Goal: Task Accomplishment & Management: Manage account settings

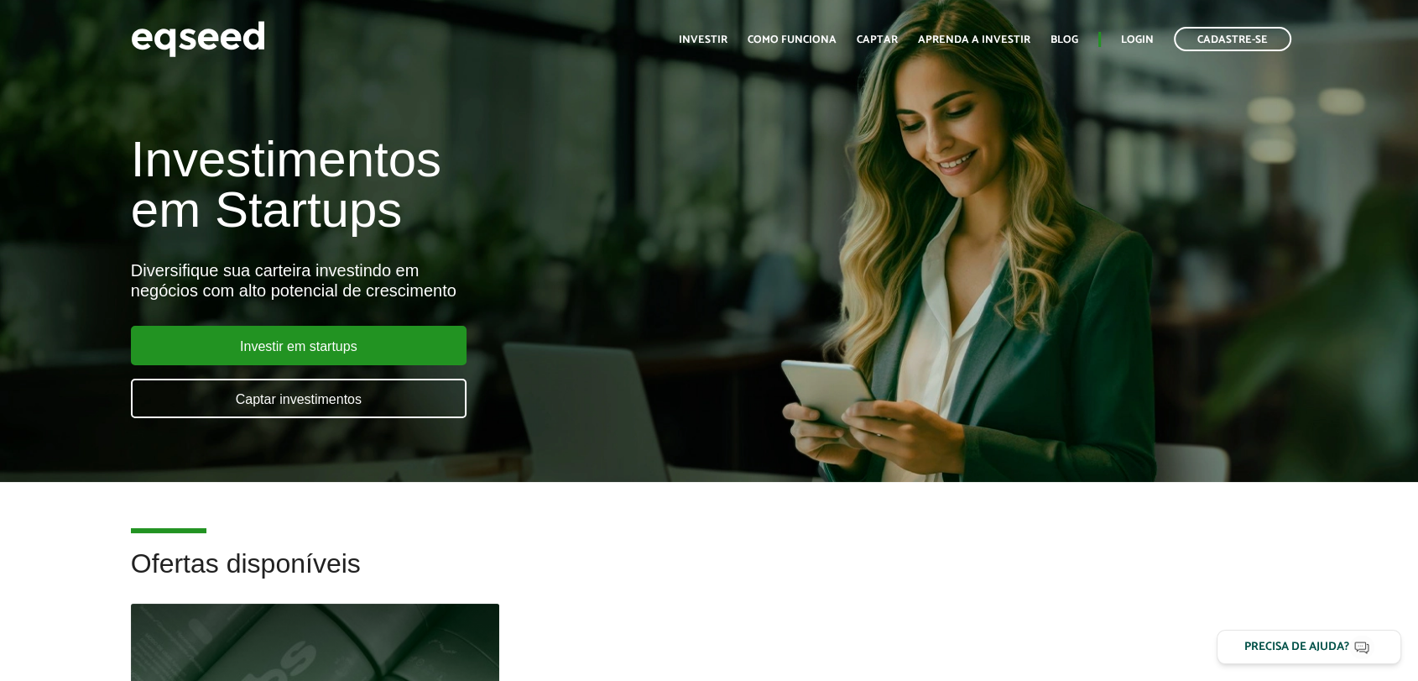
click at [1141, 26] on div "Toggle navigation Início Investir Como funciona Captar Aprenda a investir Blog …" at bounding box center [985, 39] width 629 height 44
click at [1142, 35] on link "Login" at bounding box center [1137, 39] width 33 height 11
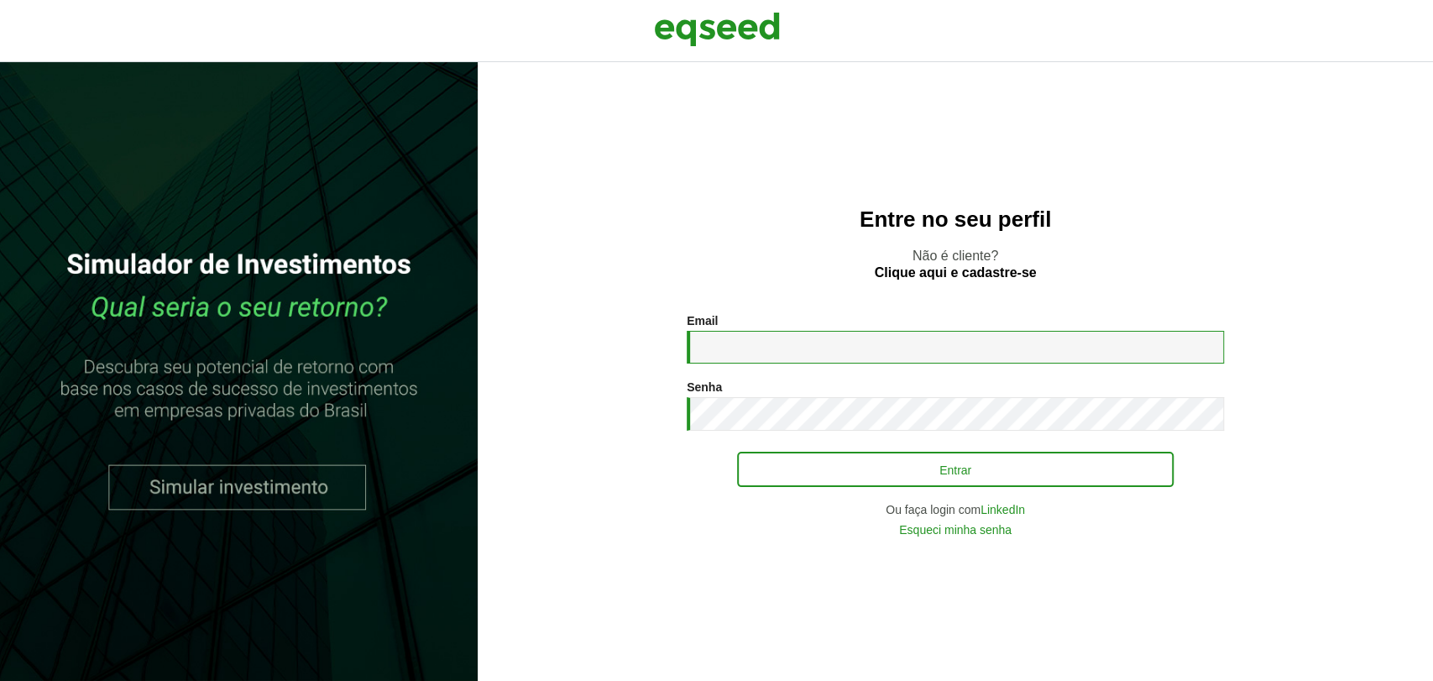
type input "**********"
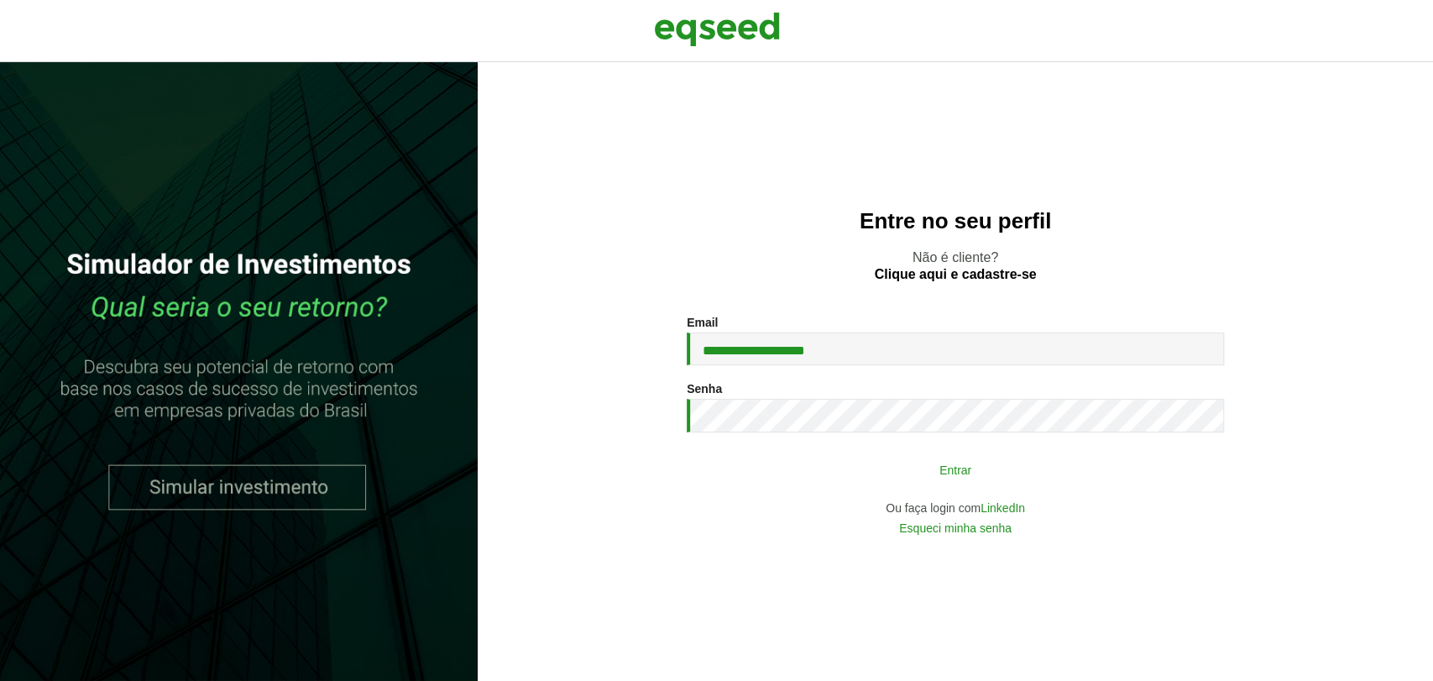
click at [817, 466] on button "Entrar" at bounding box center [955, 469] width 436 height 32
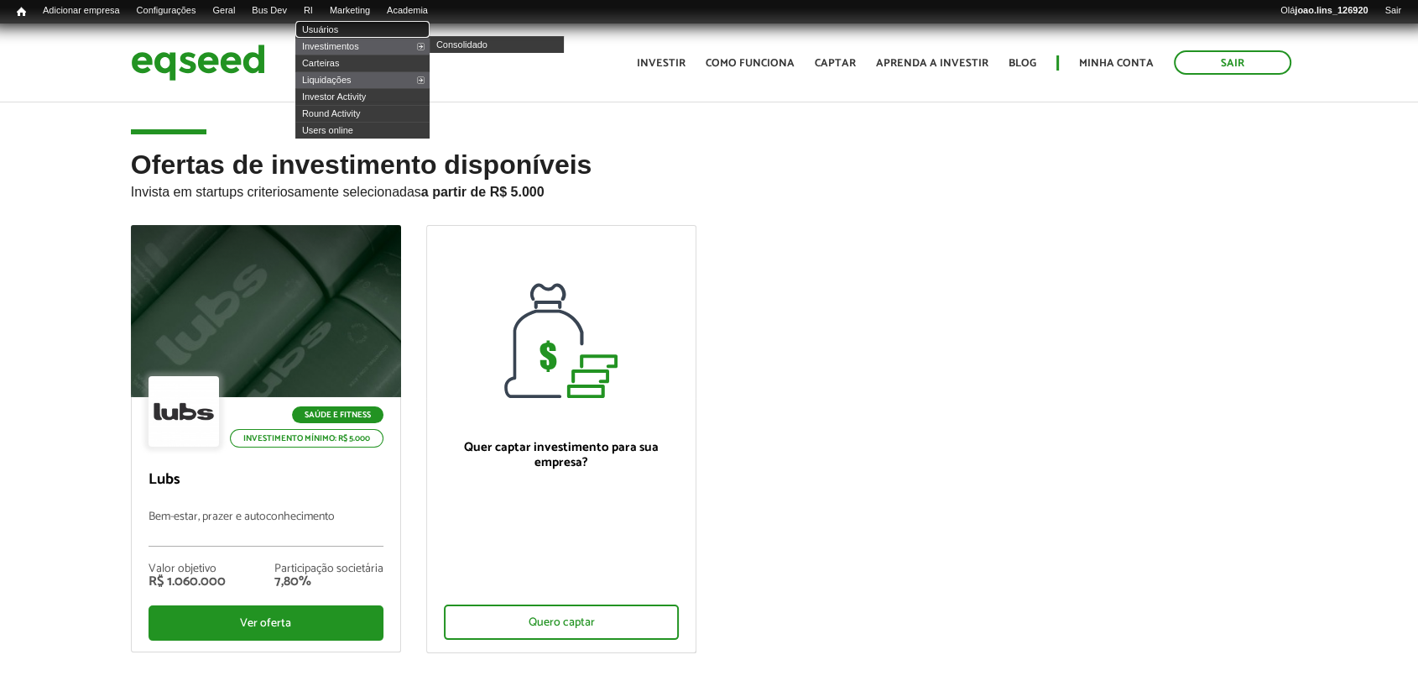
click at [342, 32] on link "Usuários" at bounding box center [362, 29] width 134 height 17
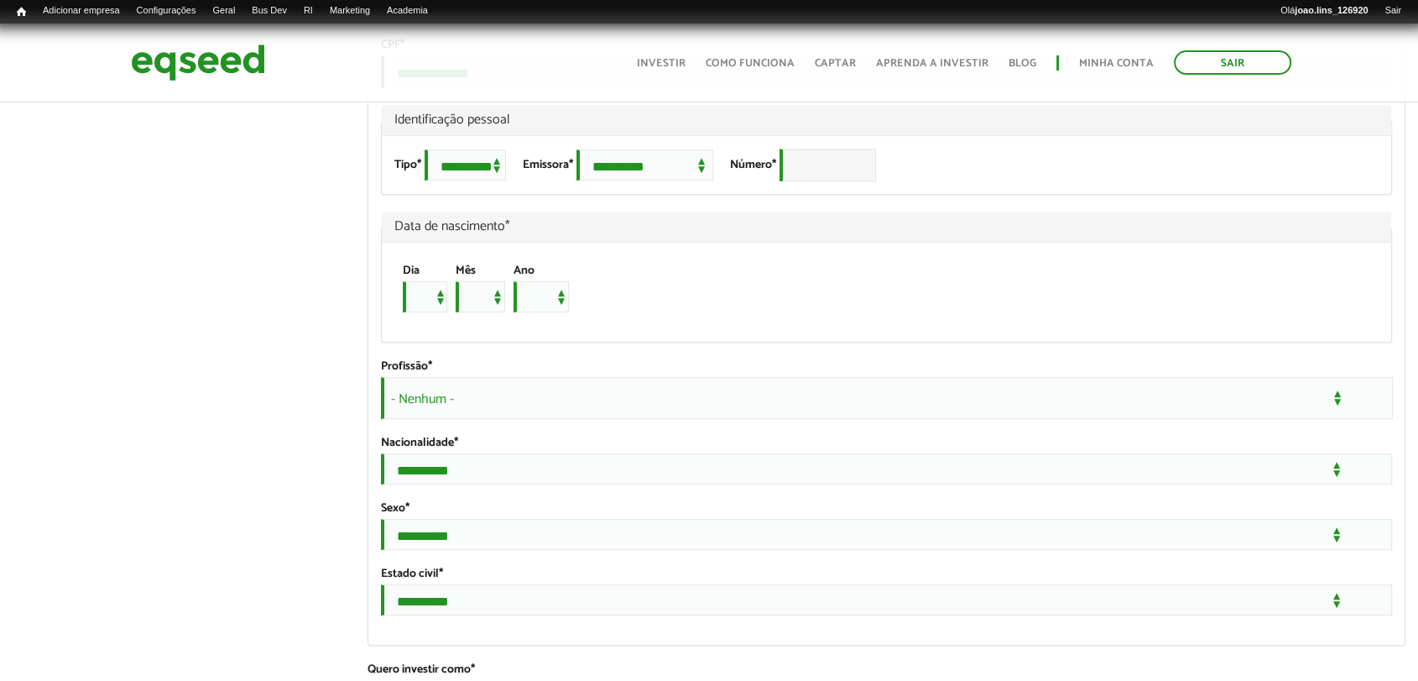
scroll to position [1119, 0]
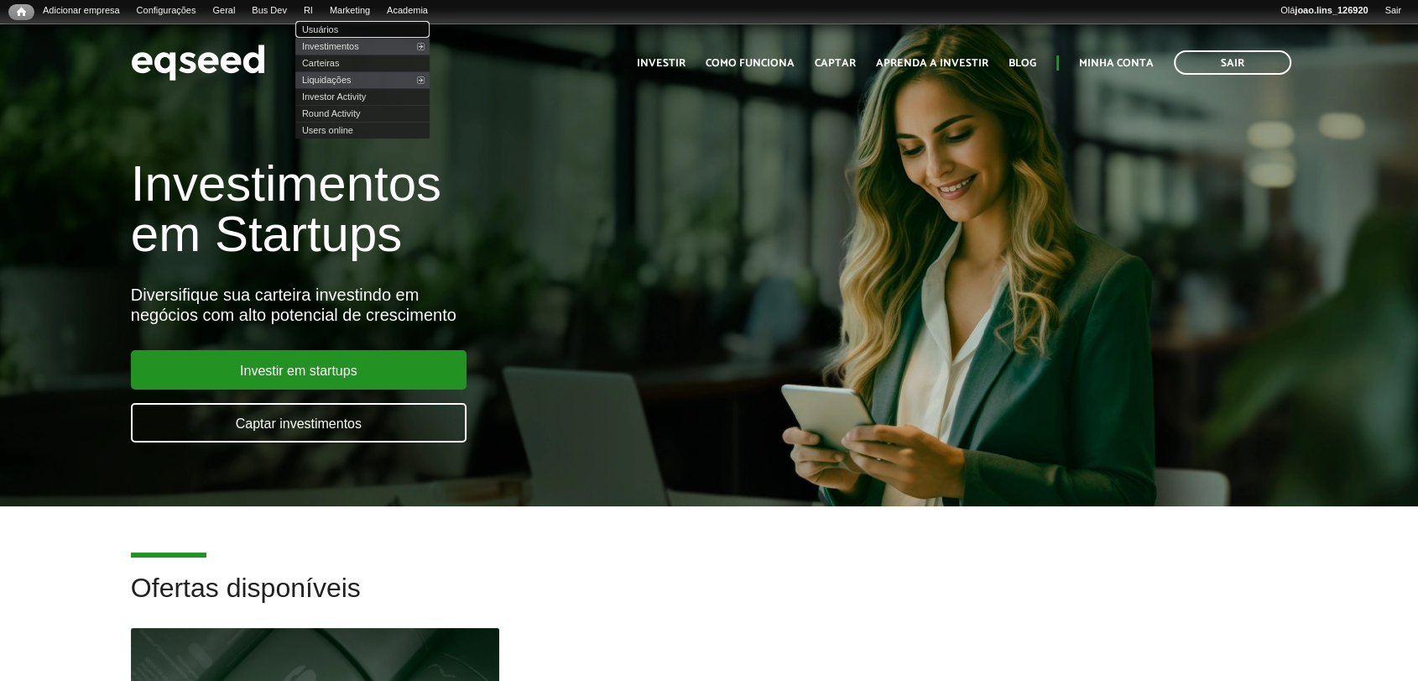
click at [342, 23] on link "Usuários" at bounding box center [362, 29] width 134 height 17
